Goal: Transaction & Acquisition: Download file/media

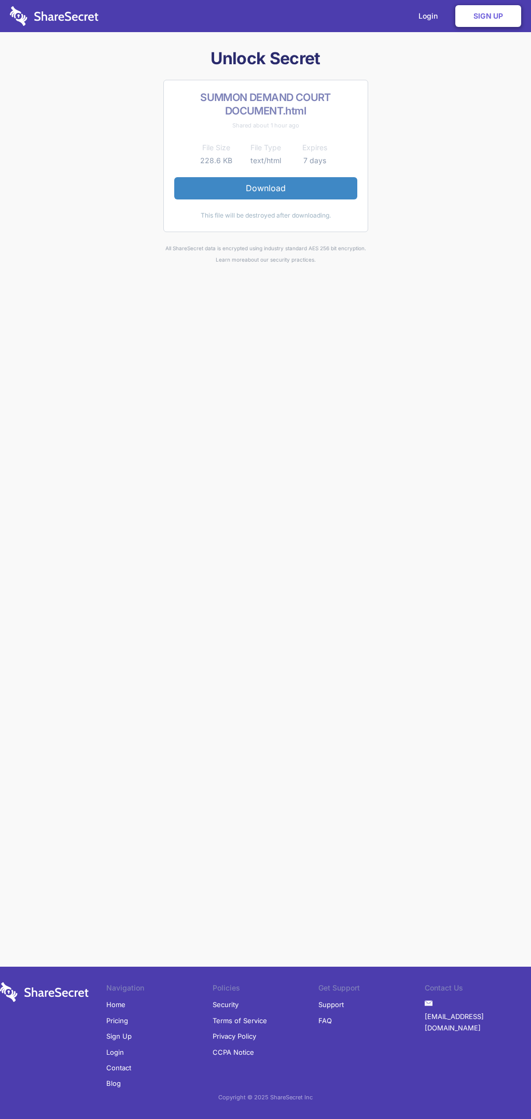
click at [265, 188] on link "Download" at bounding box center [265, 188] width 183 height 22
